Goal: Task Accomplishment & Management: Use online tool/utility

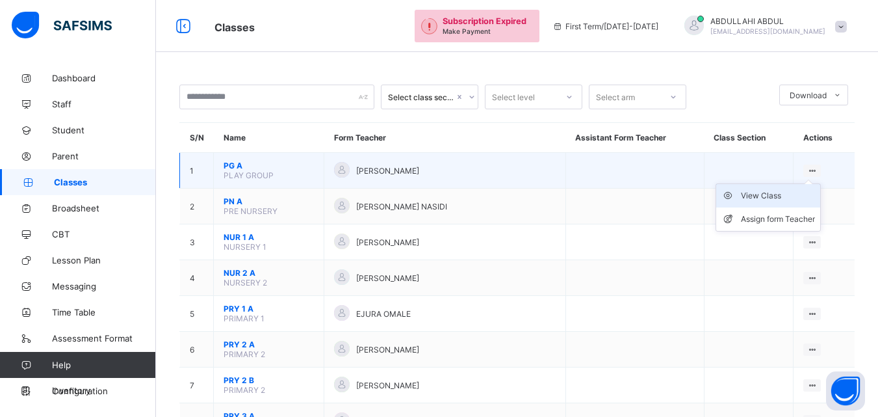
click at [780, 198] on div "View Class" at bounding box center [778, 195] width 74 height 13
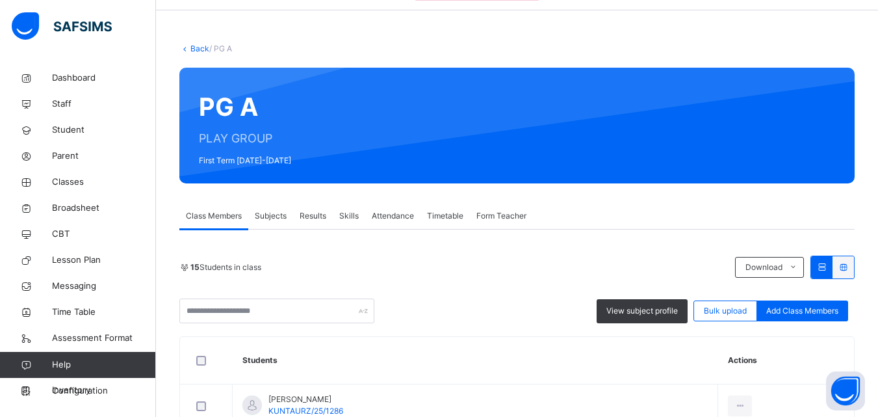
scroll to position [84, 0]
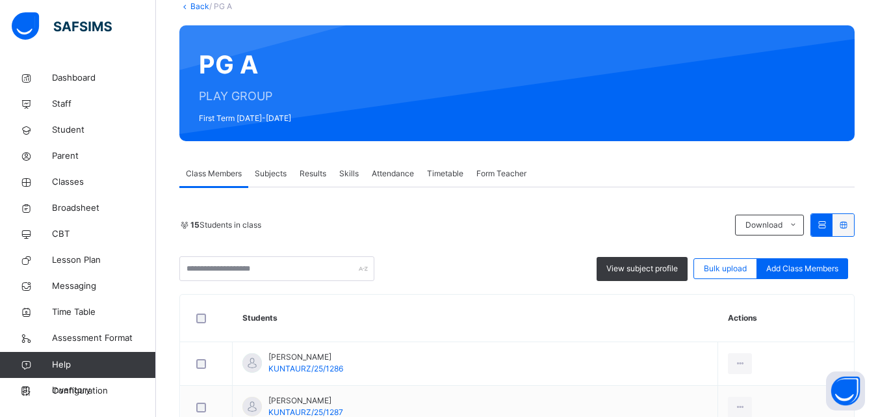
click at [285, 174] on span "Subjects" at bounding box center [271, 174] width 32 height 12
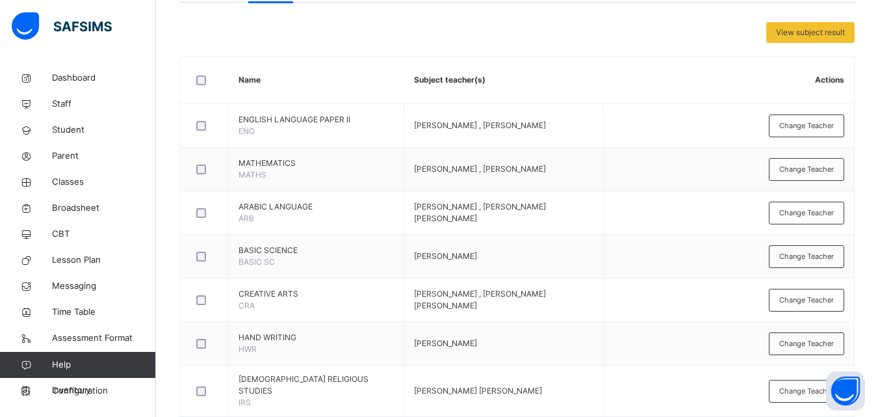
scroll to position [450, 0]
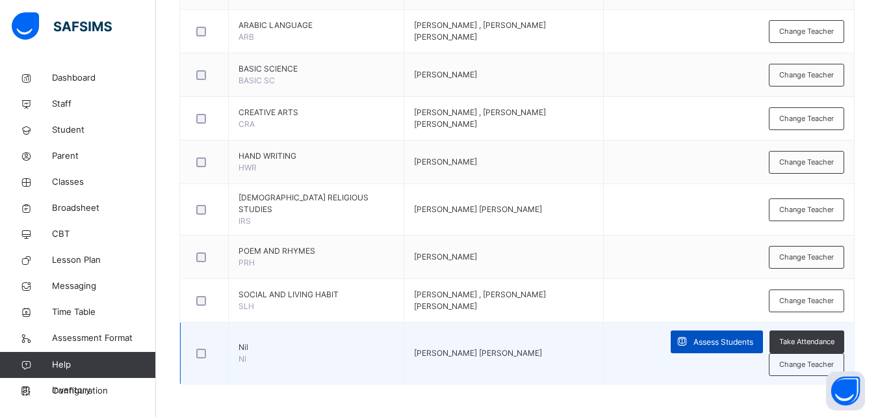
click at [713, 343] on span "Assess Students" at bounding box center [724, 342] width 60 height 12
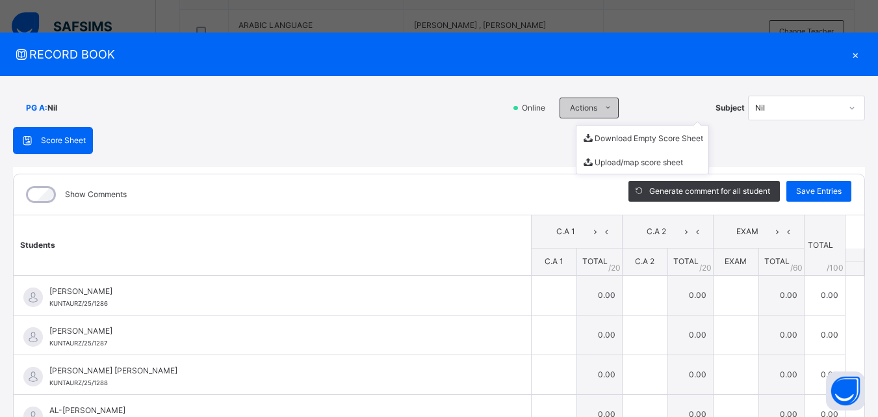
click at [605, 109] on icon at bounding box center [608, 108] width 10 height 10
click at [622, 149] on li "Download Empty Score Sheet" at bounding box center [643, 137] width 132 height 24
click at [846, 52] on div "×" at bounding box center [856, 55] width 20 height 18
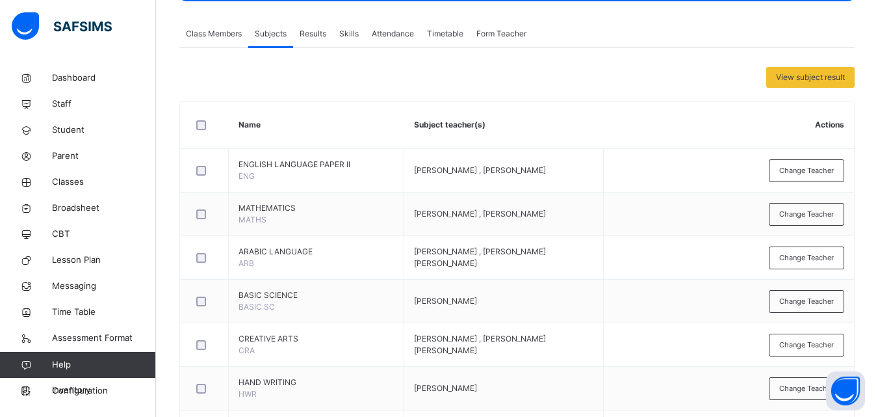
scroll to position [89, 0]
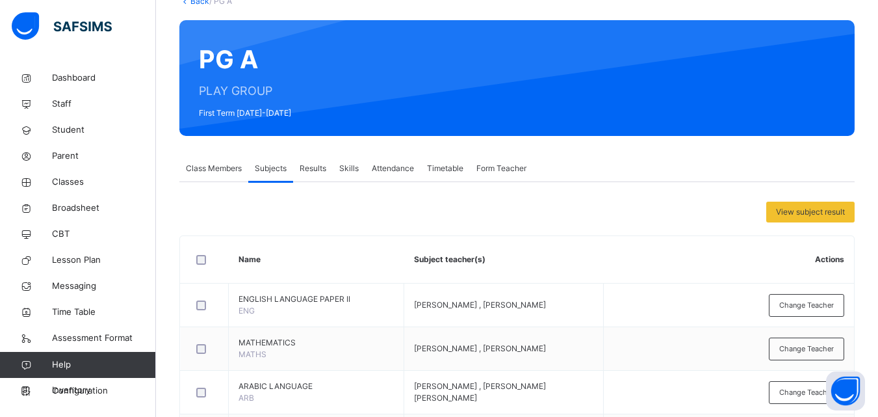
click at [200, 2] on link "Back" at bounding box center [199, 1] width 19 height 10
